Goal: Task Accomplishment & Management: Complete application form

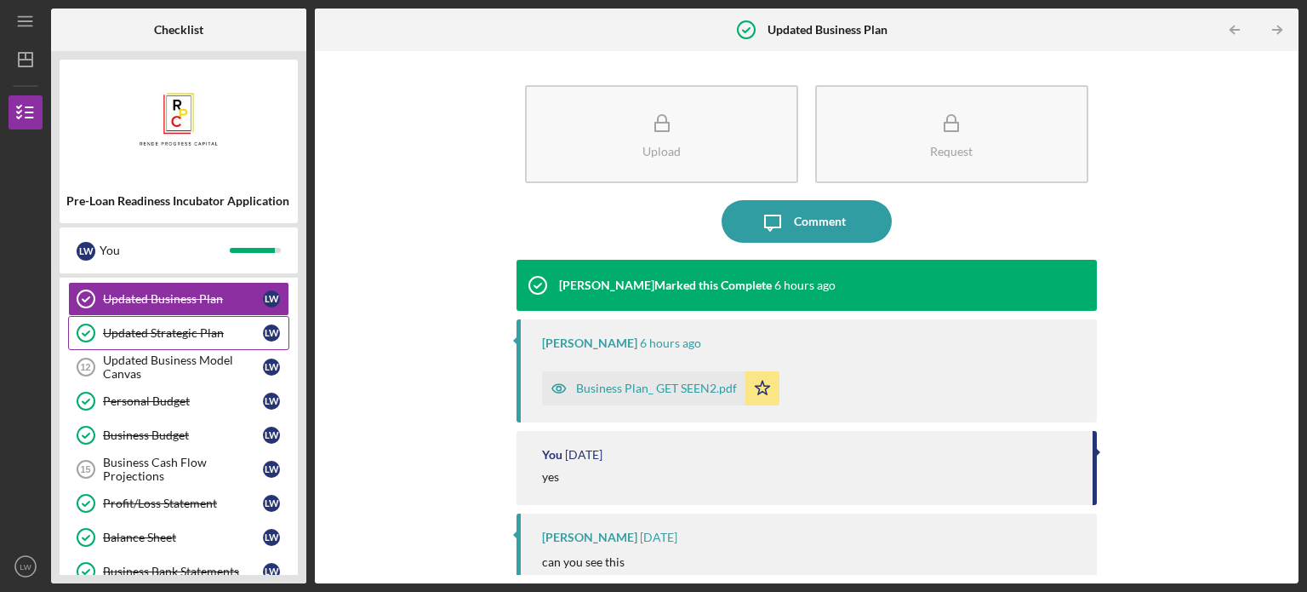
scroll to position [255, 0]
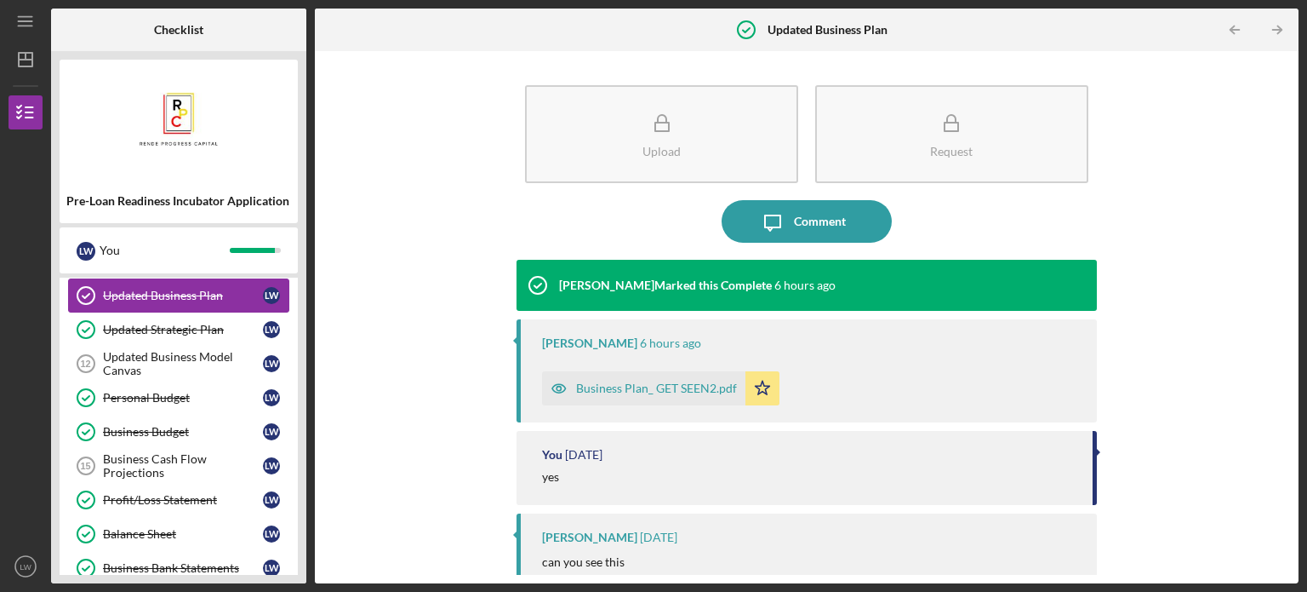
click at [208, 293] on div "Updated Business Plan" at bounding box center [183, 296] width 160 height 14
click at [197, 357] on div "Updated Business Model Canvas" at bounding box center [183, 363] width 160 height 27
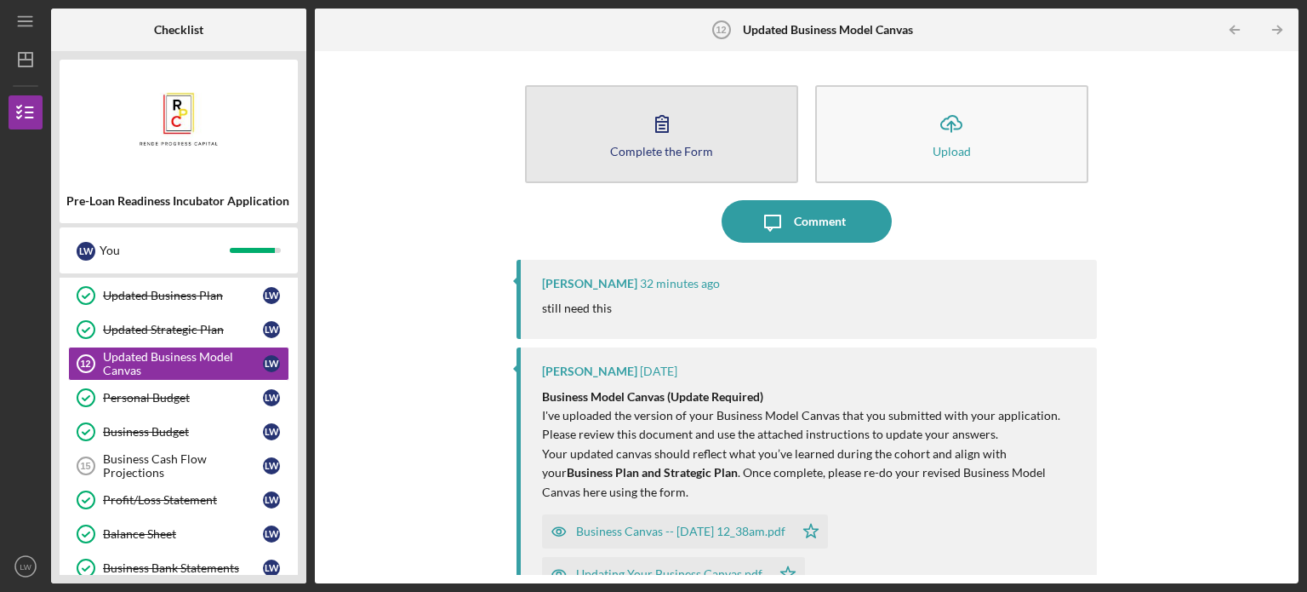
click at [686, 137] on button "Complete the Form Form" at bounding box center [661, 134] width 273 height 98
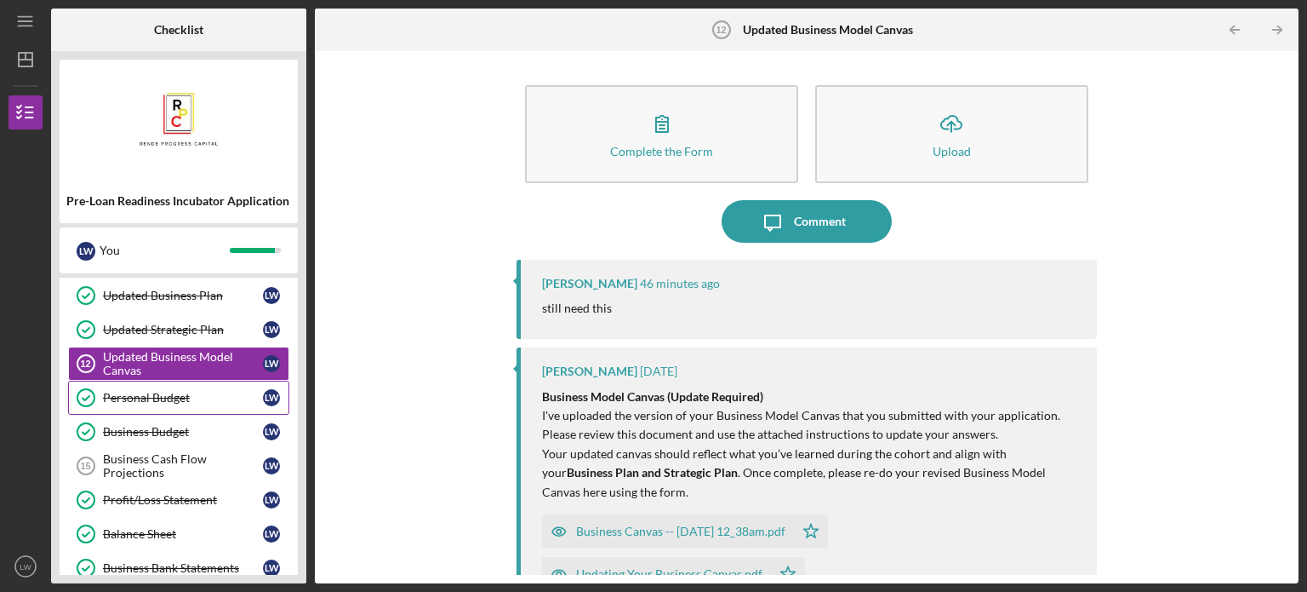
click at [205, 400] on div "Personal Budget" at bounding box center [183, 398] width 160 height 14
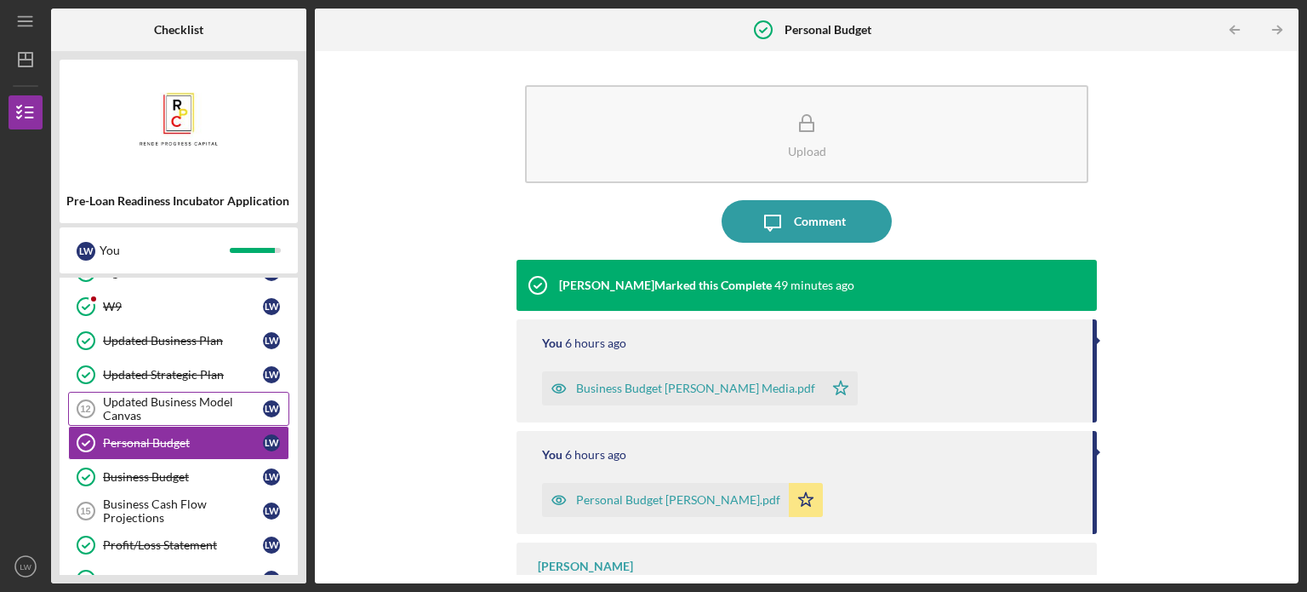
click at [172, 400] on div "Updated Business Model Canvas" at bounding box center [183, 408] width 160 height 27
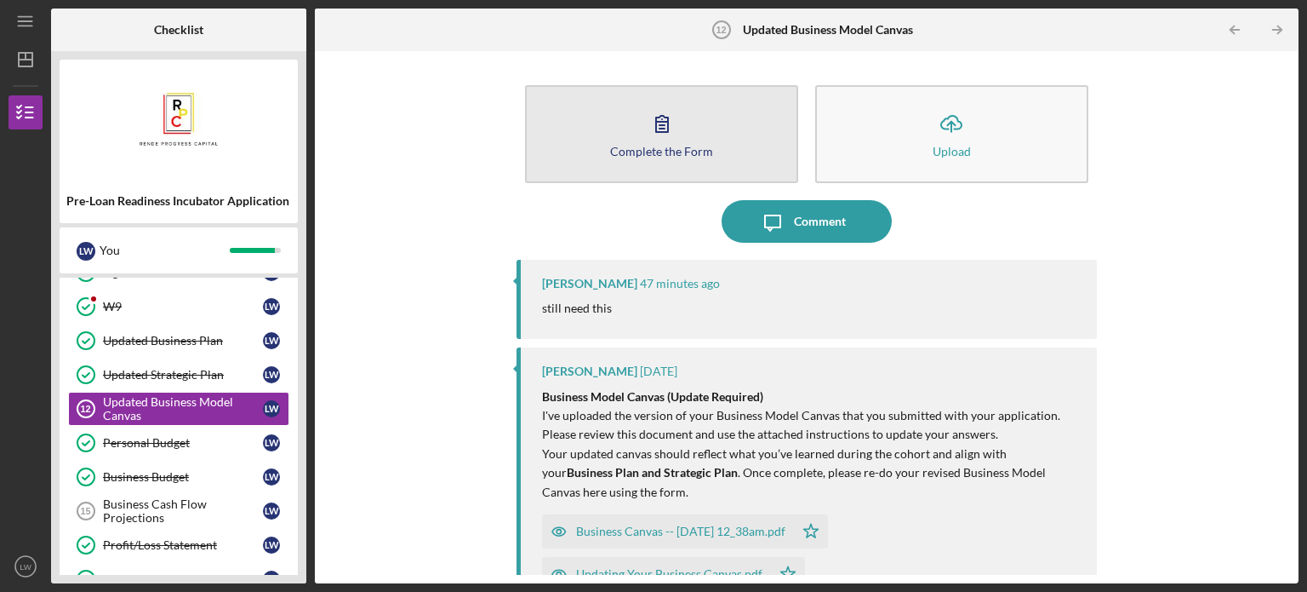
click at [656, 122] on icon "button" at bounding box center [662, 124] width 12 height 16
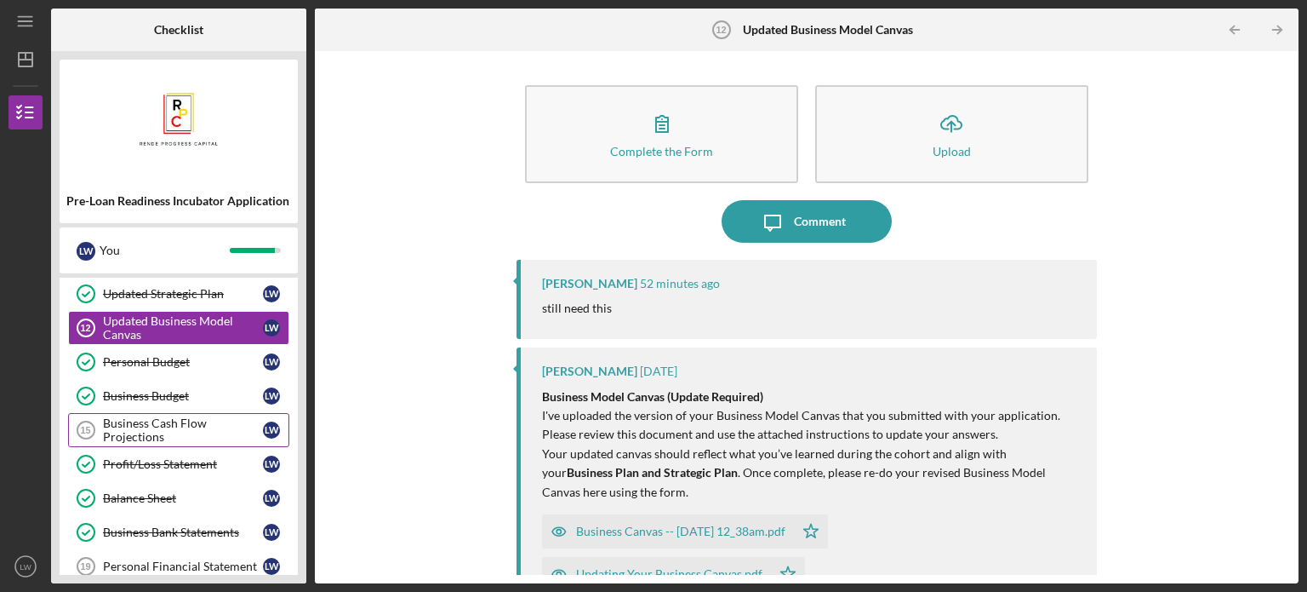
scroll to position [295, 0]
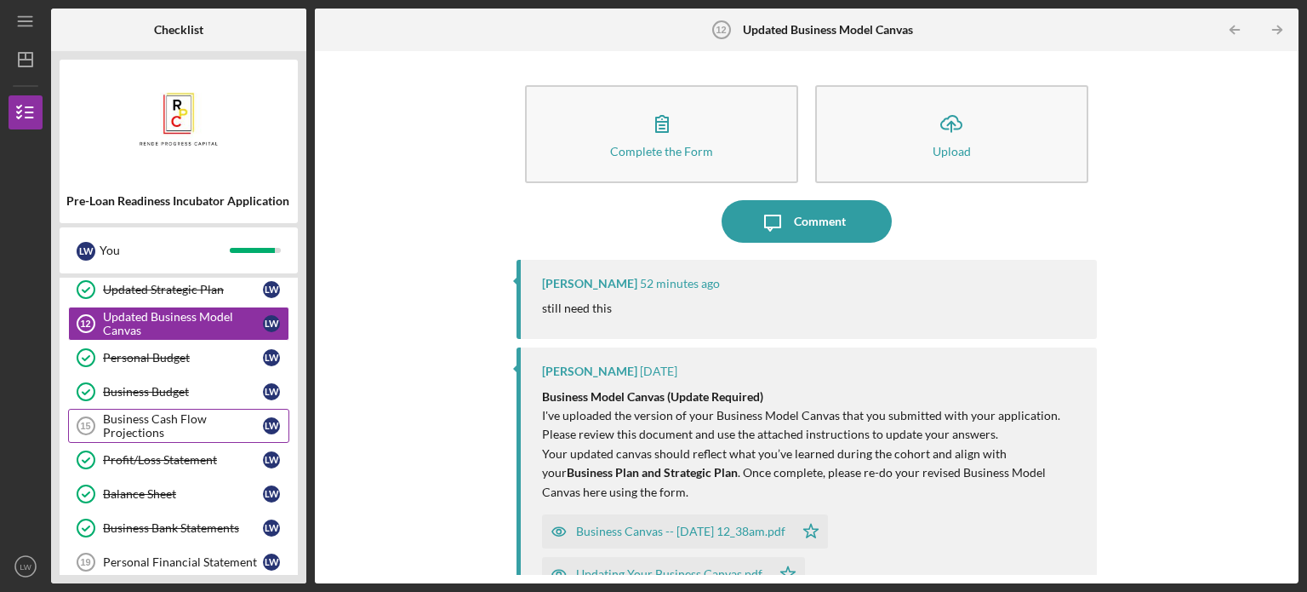
click at [168, 432] on div "Business Cash Flow Projections" at bounding box center [183, 425] width 160 height 27
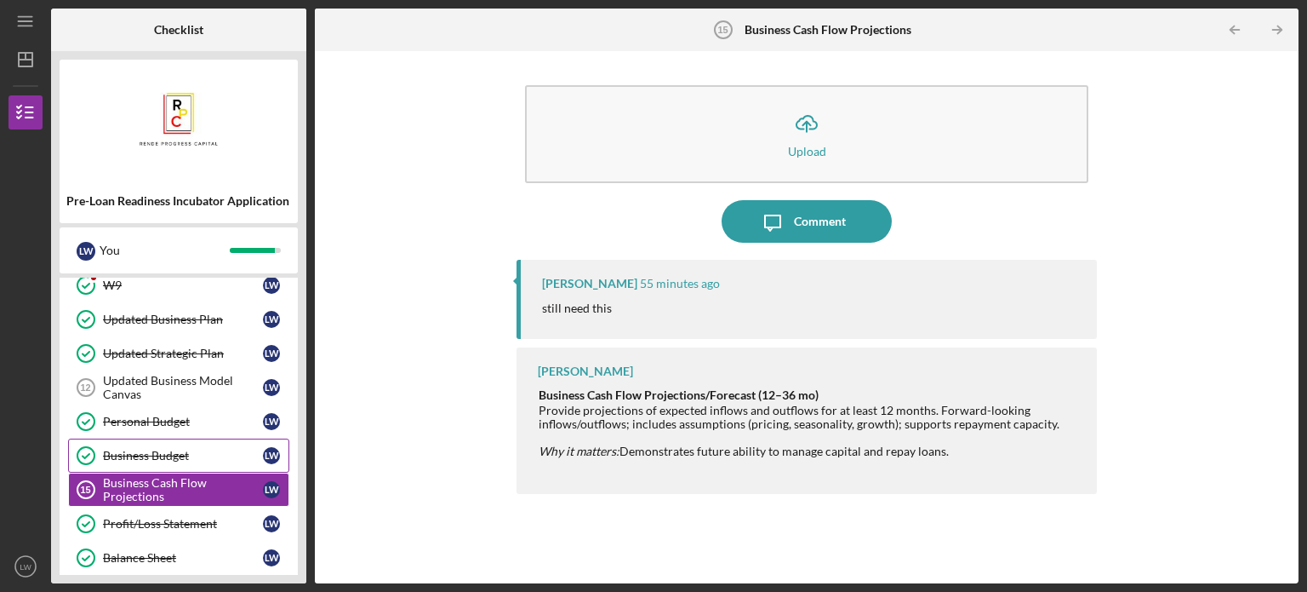
scroll to position [255, 0]
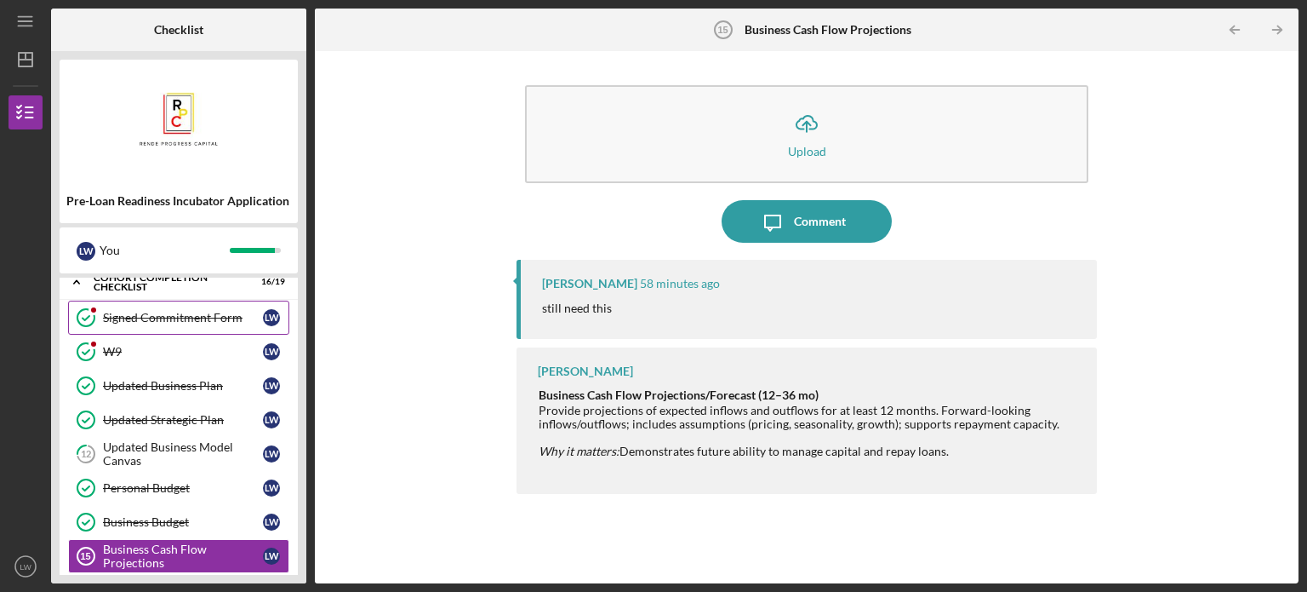
scroll to position [208, 0]
